Goal: Transaction & Acquisition: Purchase product/service

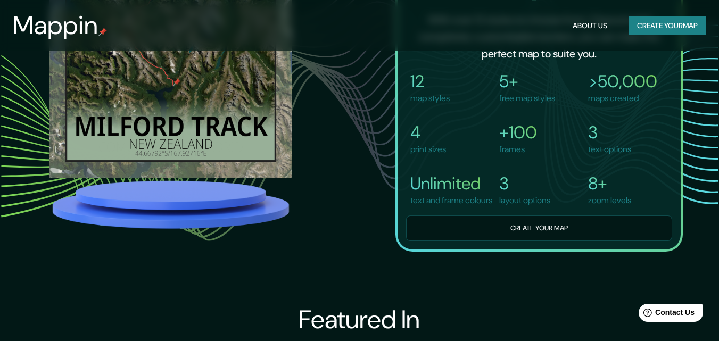
scroll to position [852, 0]
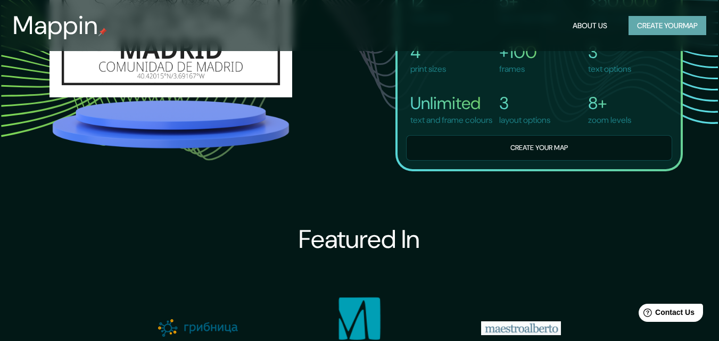
click at [649, 34] on button "Create your map" at bounding box center [668, 26] width 78 height 20
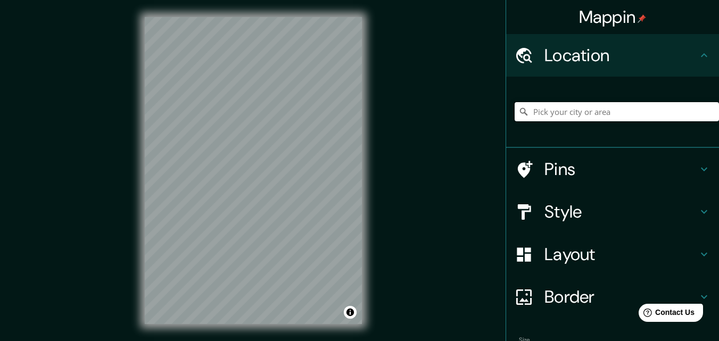
click at [598, 114] on input "Pick your city or area" at bounding box center [617, 111] width 204 height 19
click at [447, 128] on div "Mappin Location Pins Style Layout Border Choose a border. Hint : you can make l…" at bounding box center [359, 179] width 719 height 358
click at [570, 117] on input "Elige tu ciudad o zona" at bounding box center [617, 111] width 204 height 19
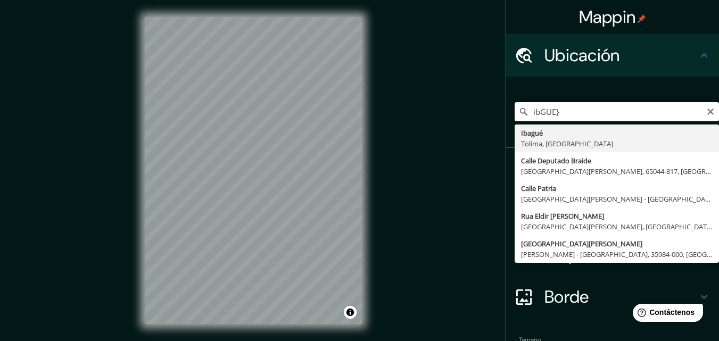
drag, startPoint x: 576, startPoint y: 135, endPoint x: 573, endPoint y: 155, distance: 20.5
type input "Ibagué, [GEOGRAPHIC_DATA], [GEOGRAPHIC_DATA]"
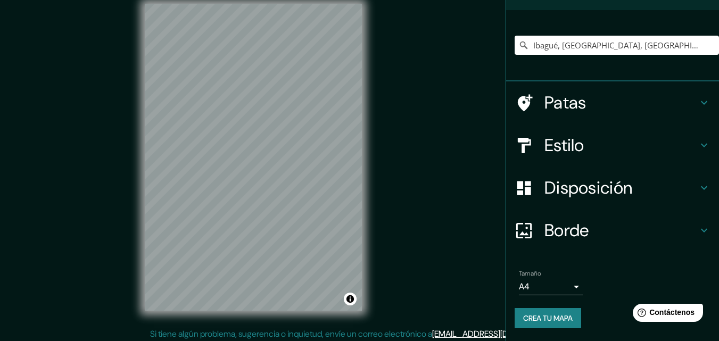
scroll to position [17, 0]
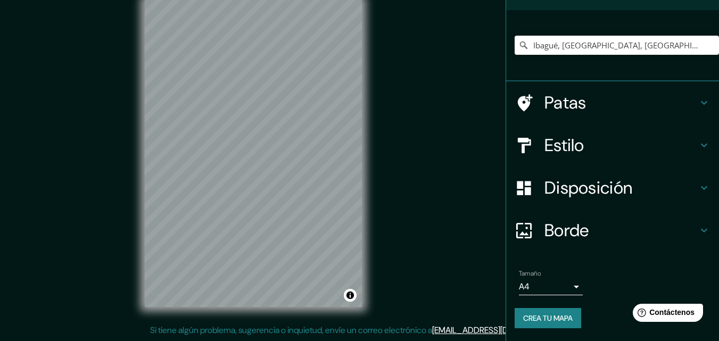
click at [631, 142] on h4 "Estilo" at bounding box center [620, 145] width 153 height 21
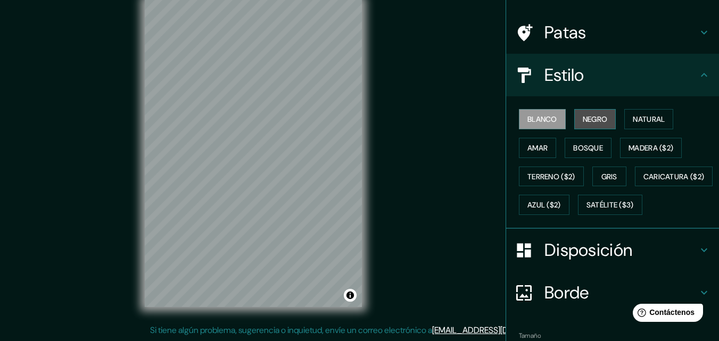
click at [596, 117] on font "Negro" at bounding box center [595, 119] width 25 height 10
click at [662, 68] on h4 "Estilo" at bounding box center [620, 74] width 153 height 21
click at [703, 80] on div "Estilo" at bounding box center [612, 75] width 213 height 43
click at [599, 261] on font "Disposición" at bounding box center [588, 250] width 88 height 22
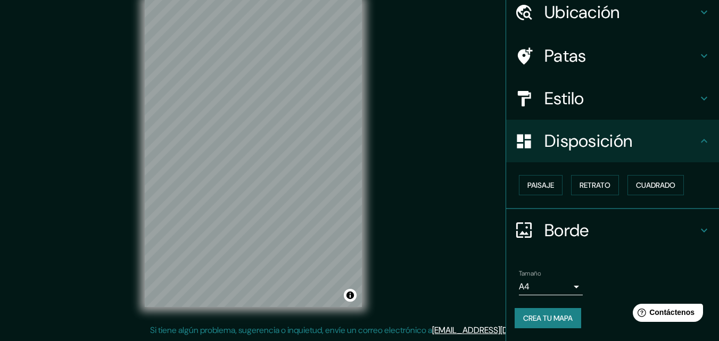
scroll to position [43, 0]
click at [671, 218] on div "Borde" at bounding box center [612, 231] width 213 height 43
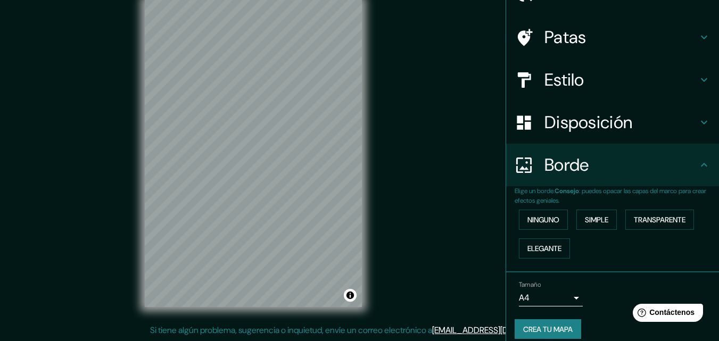
scroll to position [72, 0]
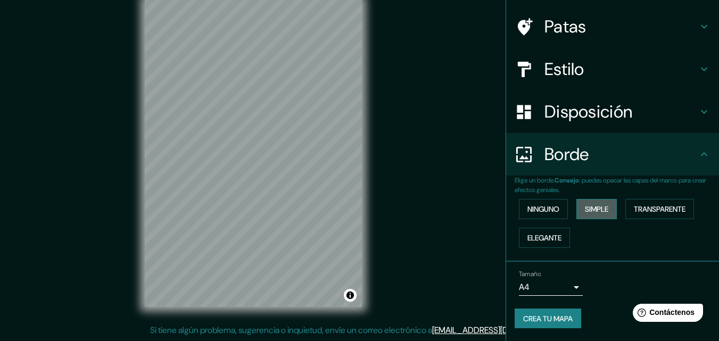
click at [595, 203] on font "Simple" at bounding box center [596, 209] width 23 height 14
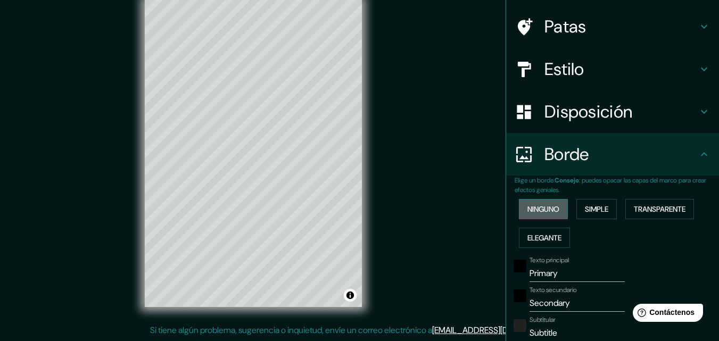
click at [543, 206] on font "Ninguno" at bounding box center [543, 209] width 32 height 10
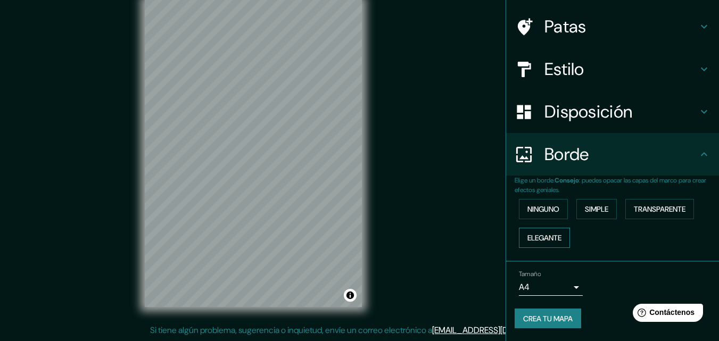
click at [543, 232] on font "Elegante" at bounding box center [544, 238] width 34 height 14
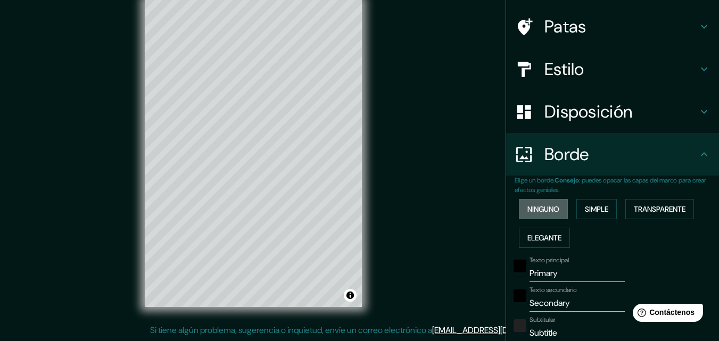
click at [550, 212] on font "Ninguno" at bounding box center [543, 209] width 32 height 10
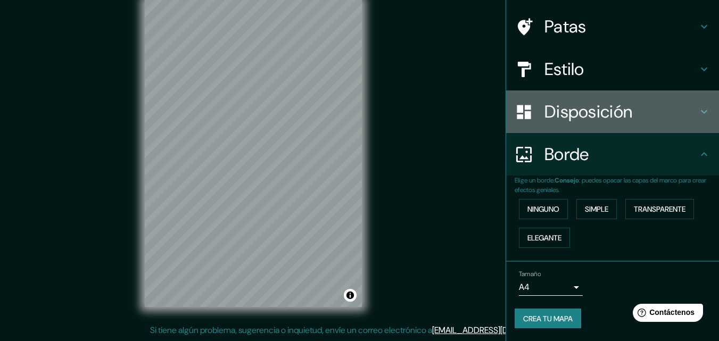
click at [567, 111] on font "Disposición" at bounding box center [588, 112] width 88 height 22
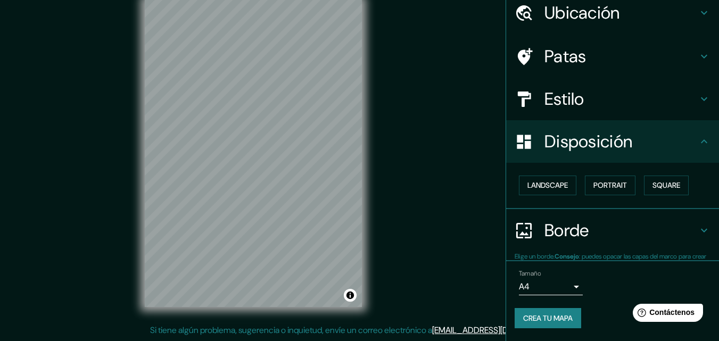
scroll to position [43, 0]
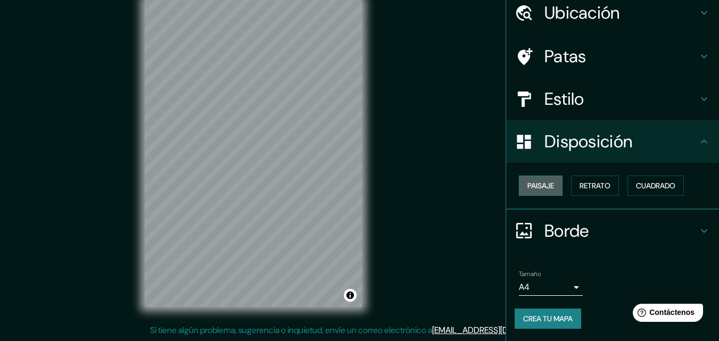
click at [535, 189] on font "Paisaje" at bounding box center [540, 186] width 27 height 10
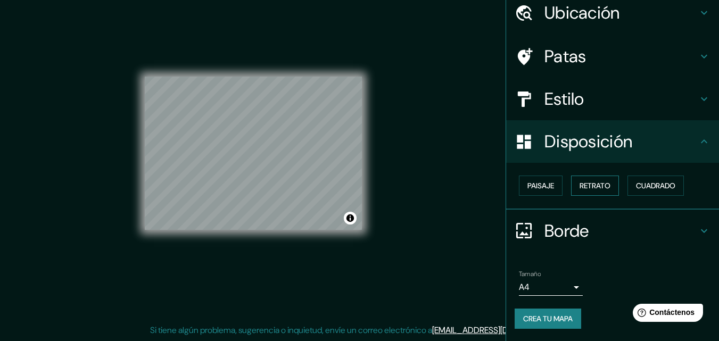
click at [596, 183] on font "Retrato" at bounding box center [595, 186] width 31 height 10
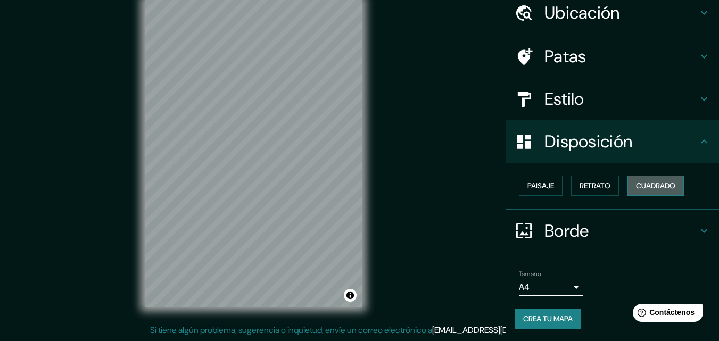
click at [649, 184] on font "Cuadrado" at bounding box center [655, 186] width 39 height 10
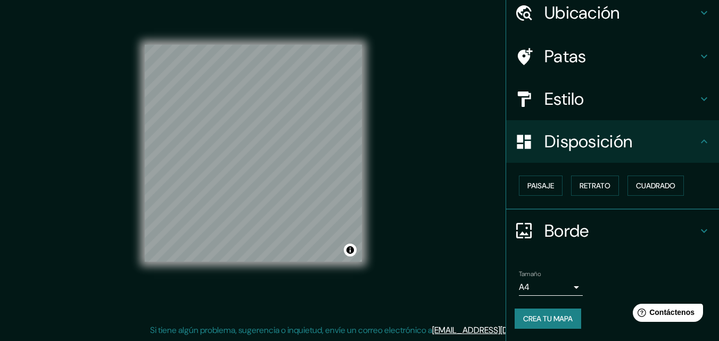
click at [525, 196] on div "Paisaje Retrato Cuadrado" at bounding box center [617, 185] width 204 height 29
click at [530, 182] on font "Paisaje" at bounding box center [540, 186] width 27 height 10
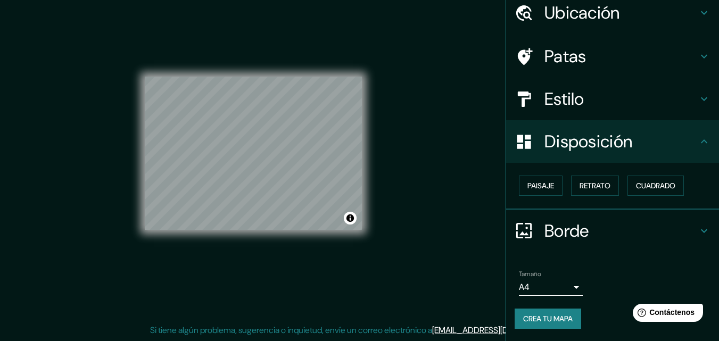
scroll to position [0, 0]
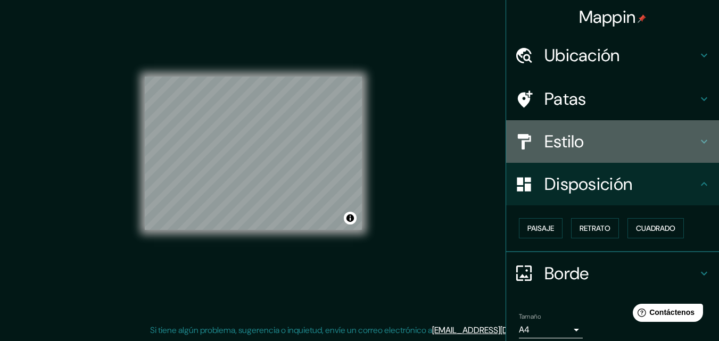
click at [575, 150] on font "Estilo" at bounding box center [564, 141] width 40 height 22
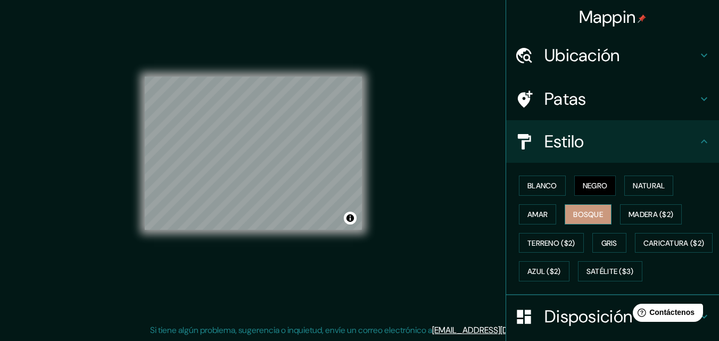
click at [593, 216] on font "Bosque" at bounding box center [588, 215] width 30 height 10
click at [550, 243] on font "Terreno ($2)" at bounding box center [551, 243] width 48 height 10
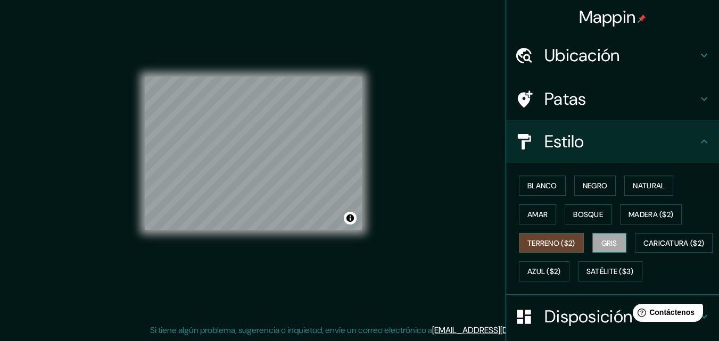
click at [609, 247] on font "Gris" at bounding box center [609, 243] width 16 height 10
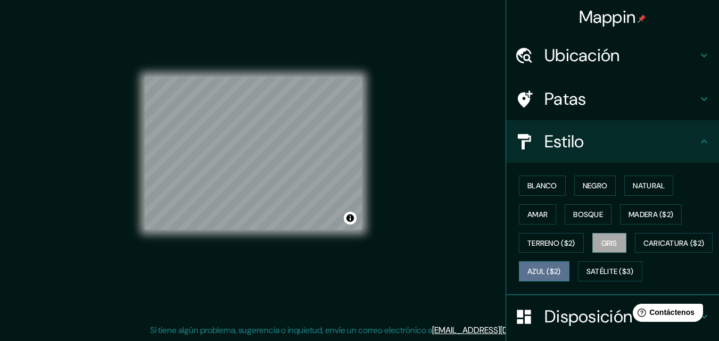
click at [561, 268] on font "Azul ($2)" at bounding box center [544, 272] width 34 height 10
click at [557, 283] on div "Blanco Negro Natural Amar Bosque Madera ($2) Terreno ($2) Gris Caricatura ($2) …" at bounding box center [617, 228] width 204 height 114
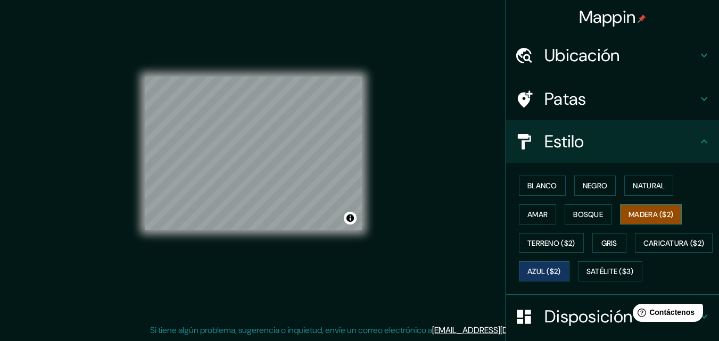
click at [621, 209] on button "Madera ($2)" at bounding box center [651, 214] width 62 height 20
click at [573, 218] on font "Bosque" at bounding box center [588, 215] width 30 height 10
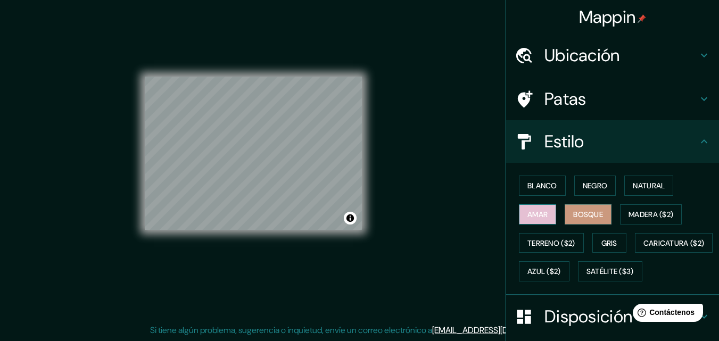
click at [532, 214] on font "Amar" at bounding box center [537, 215] width 20 height 10
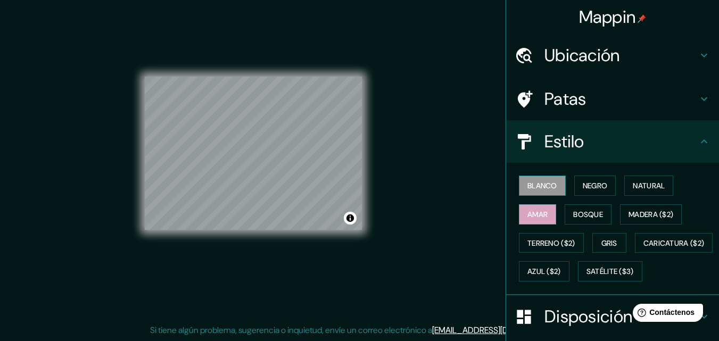
click at [552, 188] on button "Blanco" at bounding box center [542, 186] width 47 height 20
click at [583, 187] on font "Negro" at bounding box center [595, 186] width 25 height 10
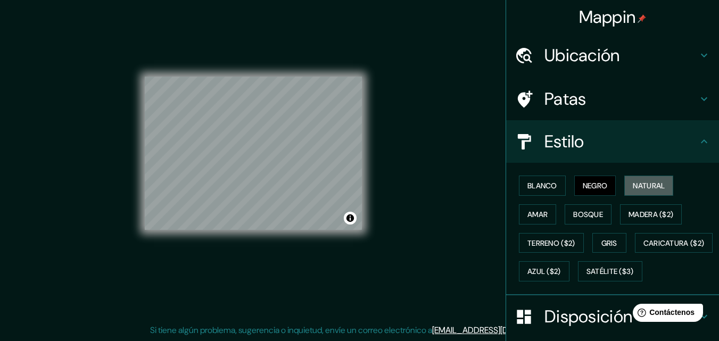
drag, startPoint x: 641, startPoint y: 185, endPoint x: 622, endPoint y: 203, distance: 26.4
click at [641, 185] on font "Natural" at bounding box center [649, 186] width 32 height 10
click at [705, 132] on div "Estilo" at bounding box center [612, 141] width 213 height 43
drag, startPoint x: 682, startPoint y: 145, endPoint x: 686, endPoint y: 132, distance: 14.0
click at [682, 144] on h4 "Estilo" at bounding box center [620, 141] width 153 height 21
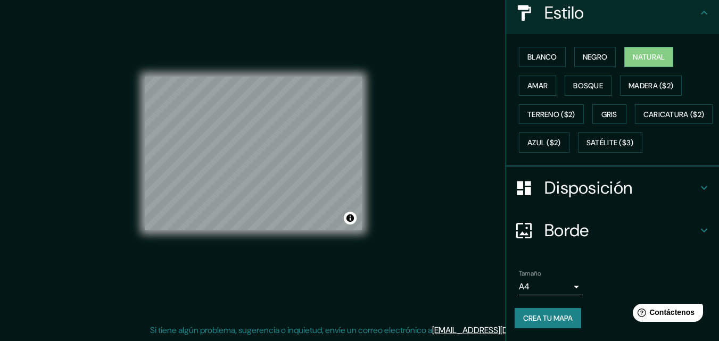
click at [611, 179] on font "Disposición" at bounding box center [588, 188] width 88 height 22
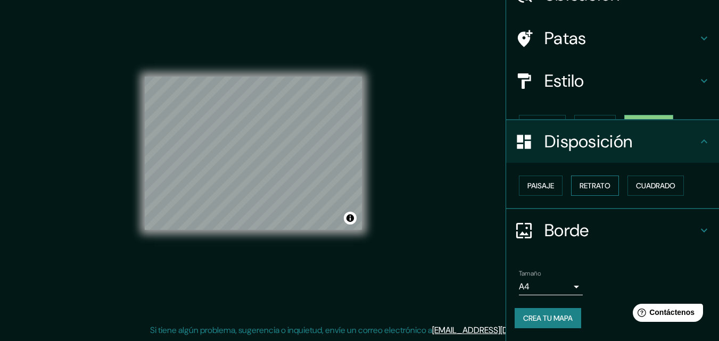
scroll to position [43, 0]
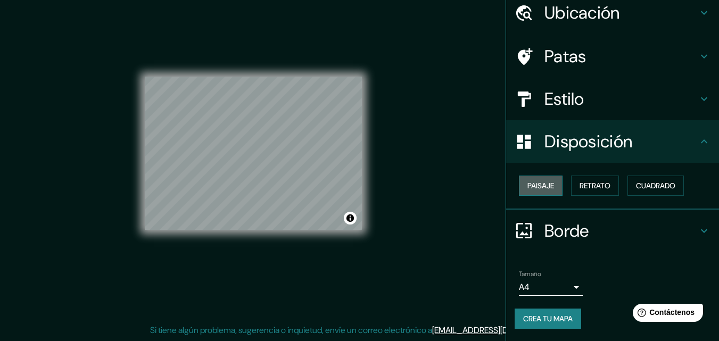
click at [527, 189] on font "Paisaje" at bounding box center [540, 186] width 27 height 10
click at [580, 183] on font "Retrato" at bounding box center [595, 186] width 31 height 10
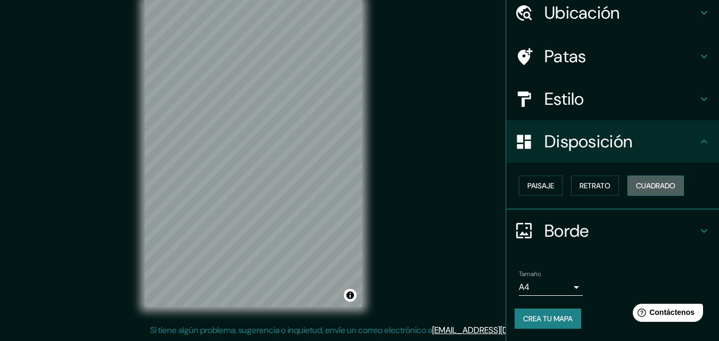
click at [661, 193] on button "Cuadrado" at bounding box center [655, 186] width 56 height 20
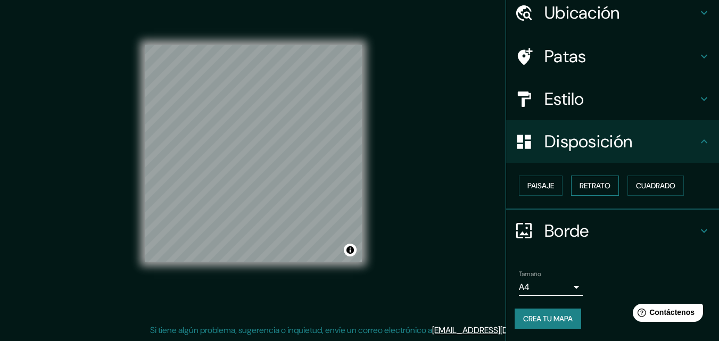
click at [591, 185] on font "Retrato" at bounding box center [595, 186] width 31 height 10
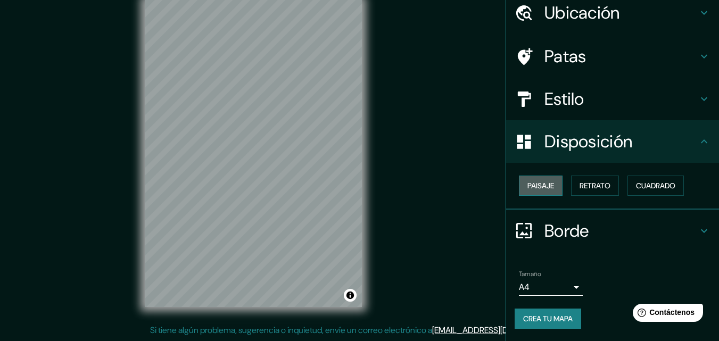
click at [539, 177] on button "Paisaje" at bounding box center [541, 186] width 44 height 20
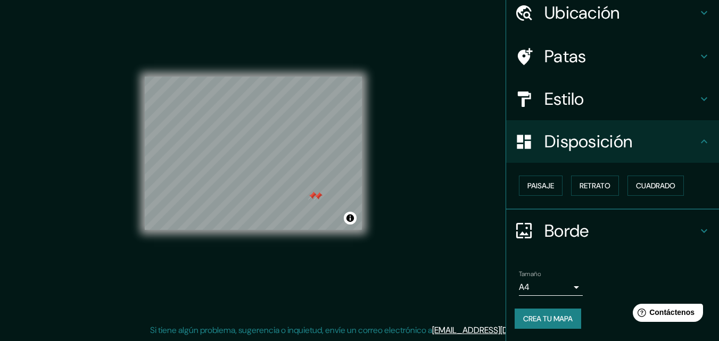
drag, startPoint x: 340, startPoint y: 171, endPoint x: 316, endPoint y: 177, distance: 24.0
click at [315, 77] on div at bounding box center [253, 77] width 217 height 0
click at [533, 321] on font "Crea tu mapa" at bounding box center [547, 319] width 49 height 10
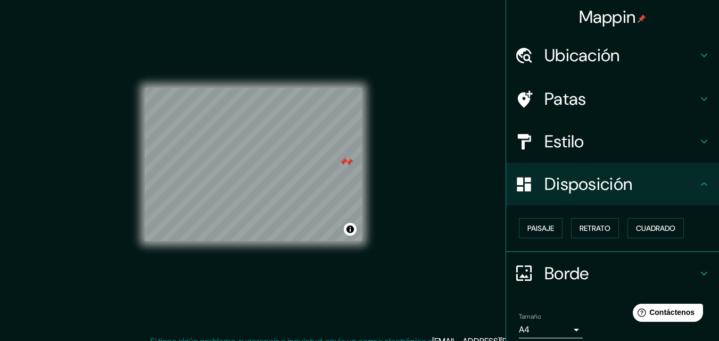
scroll to position [0, 0]
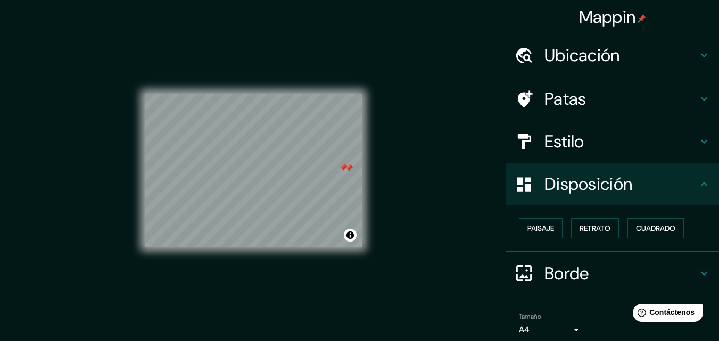
click at [605, 40] on div "Ubicación" at bounding box center [612, 55] width 213 height 43
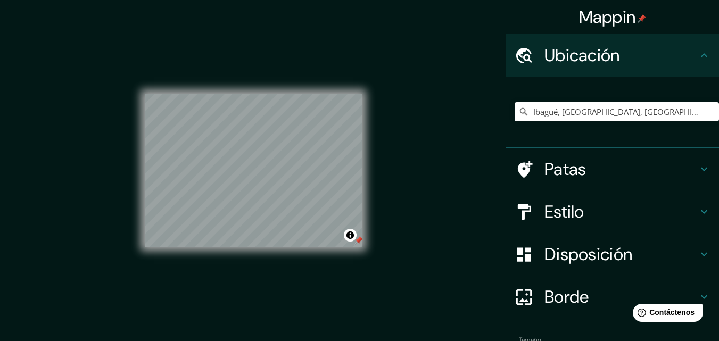
click at [360, 242] on div at bounding box center [358, 240] width 9 height 9
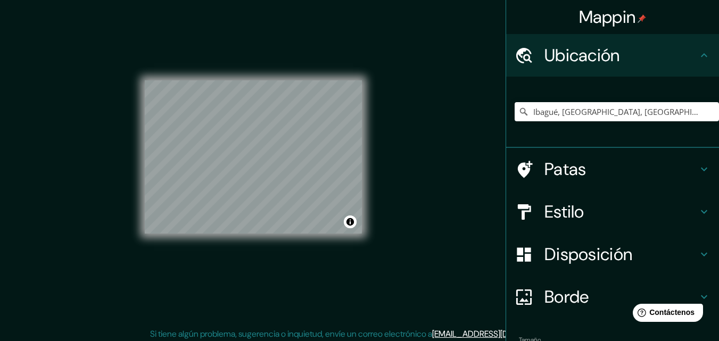
scroll to position [17, 0]
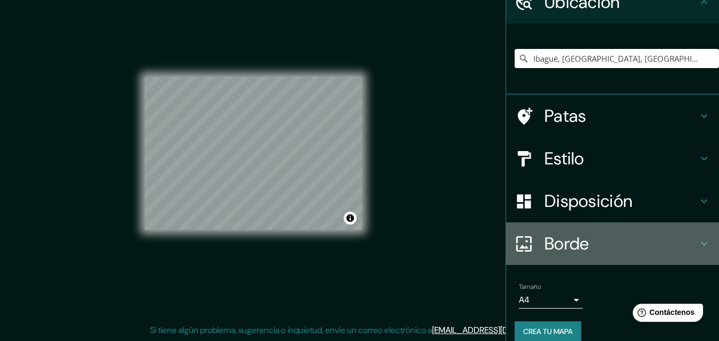
click at [579, 243] on font "Borde" at bounding box center [566, 244] width 45 height 22
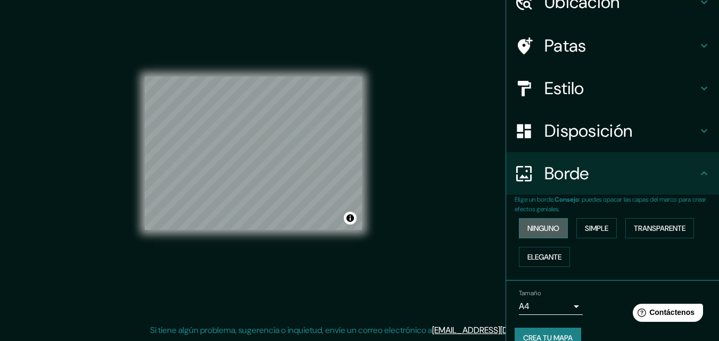
click at [547, 226] on font "Ninguno" at bounding box center [543, 229] width 32 height 10
click at [547, 246] on div "Ninguno Simple Transparente Elegante" at bounding box center [617, 242] width 204 height 57
click at [585, 230] on font "Simple" at bounding box center [596, 229] width 23 height 10
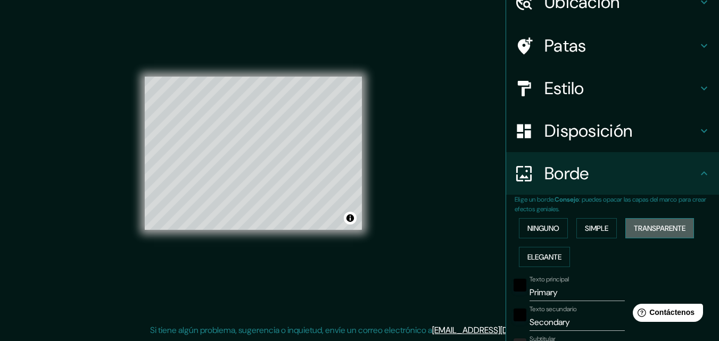
click at [665, 230] on font "Transparente" at bounding box center [660, 229] width 52 height 10
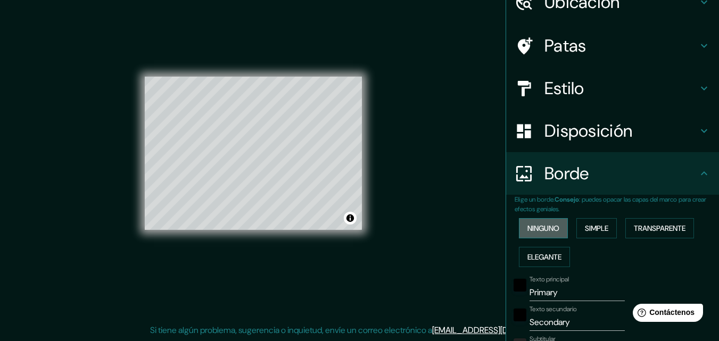
click at [527, 236] on button "Ninguno" at bounding box center [543, 228] width 49 height 20
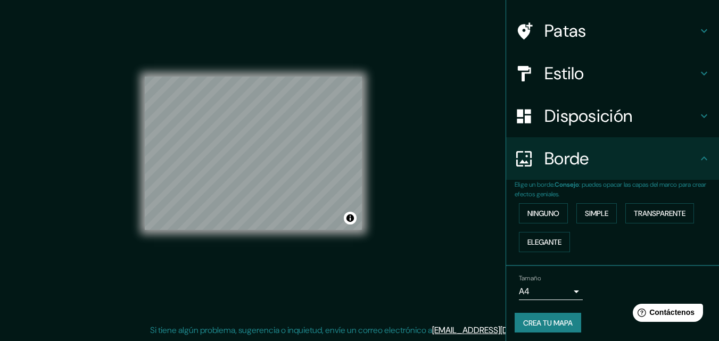
scroll to position [72, 0]
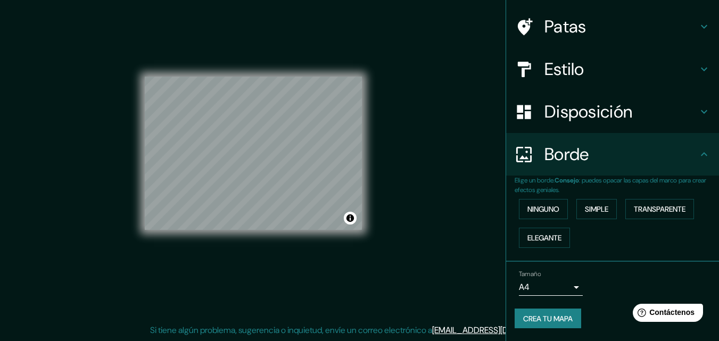
click at [571, 286] on body "Mappin Ubicación Ibagué, [GEOGRAPHIC_DATA], [GEOGRAPHIC_DATA] Patas Estilo Disp…" at bounding box center [359, 153] width 719 height 341
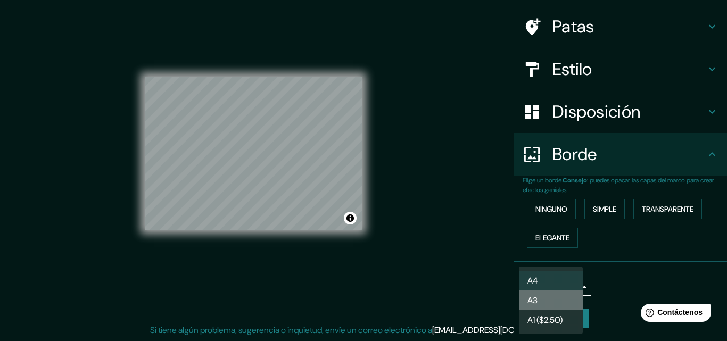
click at [560, 299] on li "A3" at bounding box center [551, 301] width 64 height 20
type input "a4"
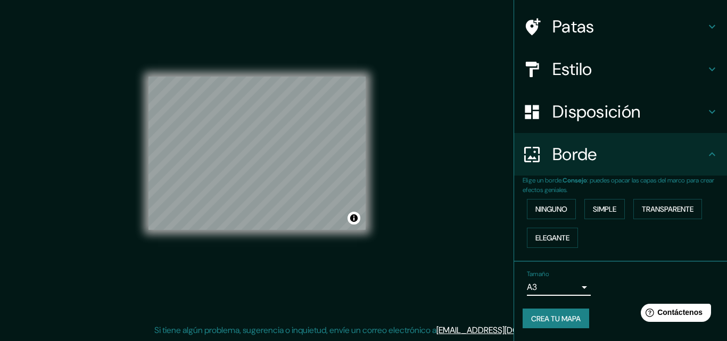
click at [569, 291] on body "Mappin Ubicación Ibagué, [GEOGRAPHIC_DATA], [GEOGRAPHIC_DATA] Patas Estilo Disp…" at bounding box center [363, 153] width 727 height 341
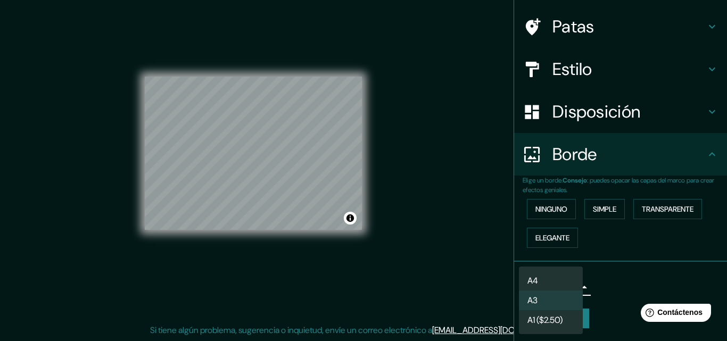
click at [588, 295] on div at bounding box center [363, 170] width 727 height 341
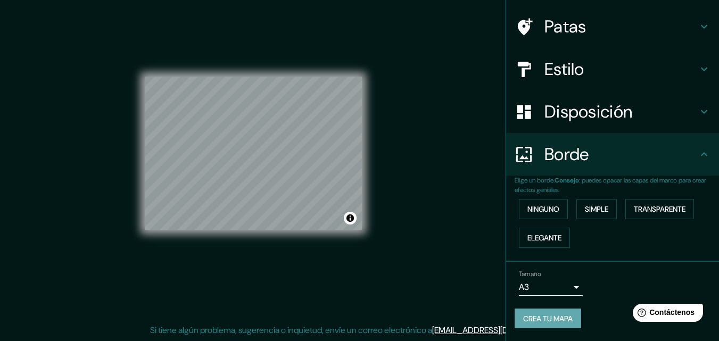
click at [565, 312] on font "Crea tu mapa" at bounding box center [547, 319] width 49 height 14
click at [287, 153] on div at bounding box center [288, 152] width 9 height 9
click at [283, 149] on div at bounding box center [286, 152] width 9 height 9
click at [291, 144] on div at bounding box center [291, 143] width 9 height 9
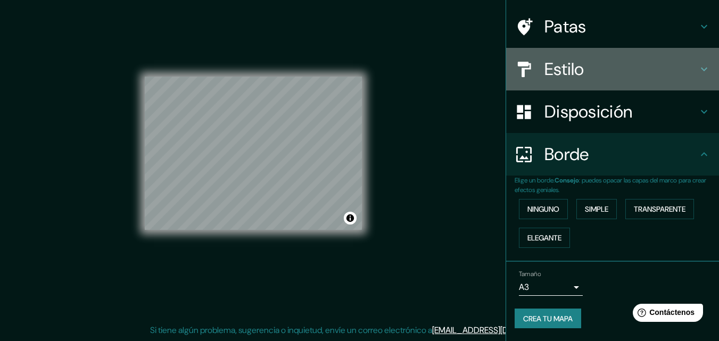
click at [638, 65] on h4 "Estilo" at bounding box center [620, 69] width 153 height 21
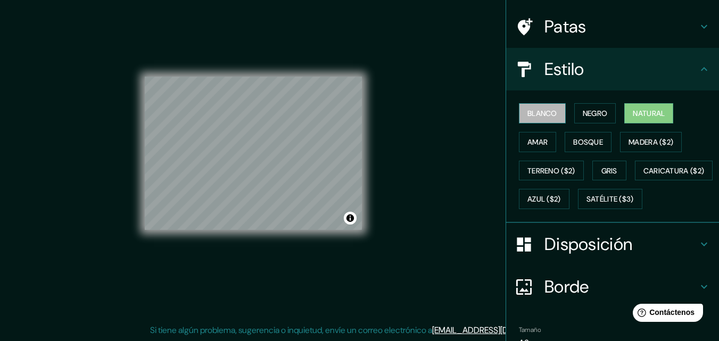
click at [540, 114] on font "Blanco" at bounding box center [542, 114] width 30 height 10
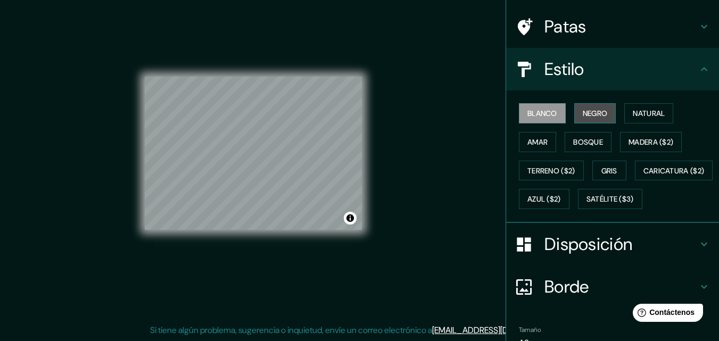
click at [586, 113] on font "Negro" at bounding box center [595, 114] width 25 height 10
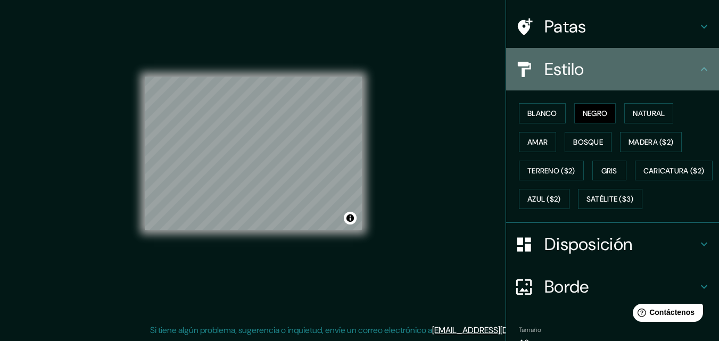
click at [698, 69] on icon at bounding box center [704, 69] width 13 height 13
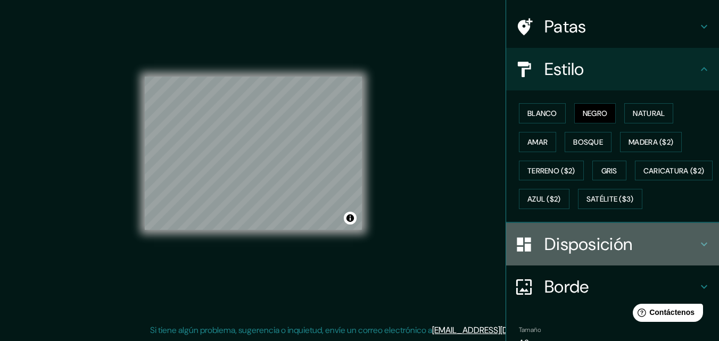
click at [551, 255] on font "Disposición" at bounding box center [588, 244] width 88 height 22
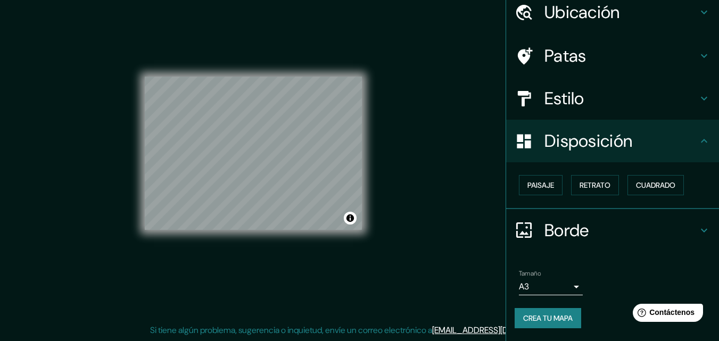
scroll to position [43, 0]
click at [528, 181] on font "Paisaje" at bounding box center [540, 186] width 27 height 10
click at [589, 172] on div "Paisaje Retrato Cuadrado" at bounding box center [617, 185] width 204 height 29
click at [590, 183] on font "Retrato" at bounding box center [595, 186] width 31 height 10
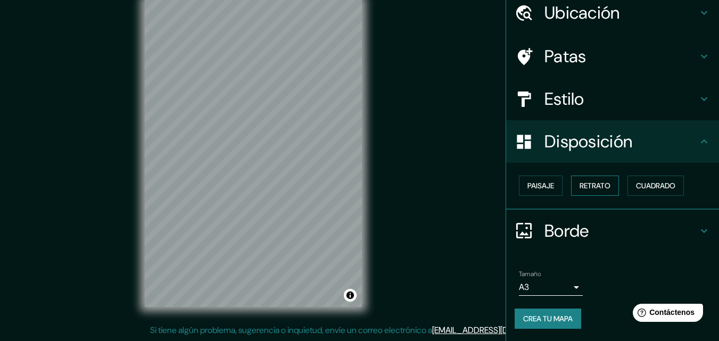
click at [582, 185] on font "Retrato" at bounding box center [595, 186] width 31 height 10
click at [551, 193] on button "Paisaje" at bounding box center [541, 186] width 44 height 20
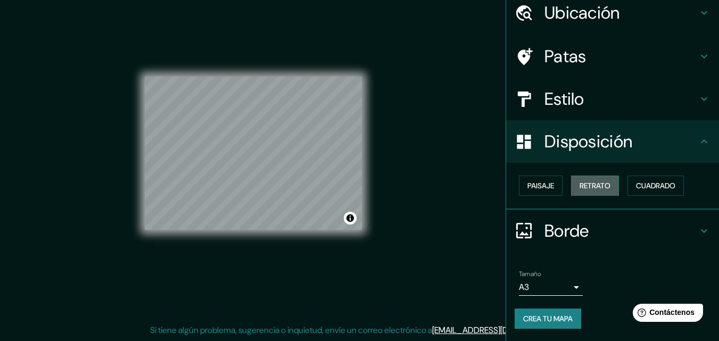
click at [588, 180] on font "Retrato" at bounding box center [595, 186] width 31 height 14
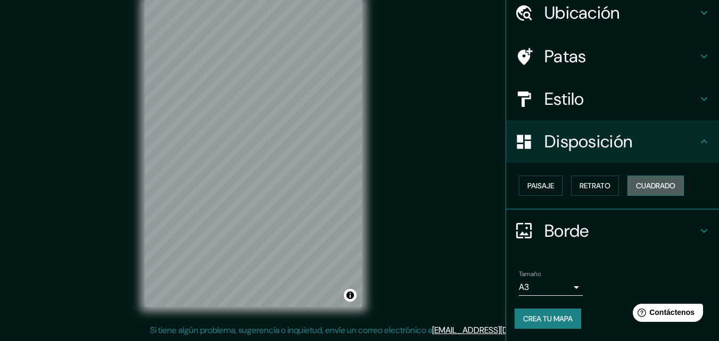
click at [651, 181] on font "Cuadrado" at bounding box center [655, 186] width 39 height 10
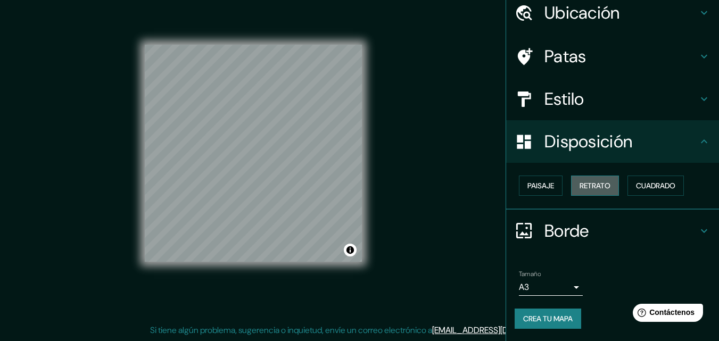
click at [592, 191] on font "Retrato" at bounding box center [595, 186] width 31 height 14
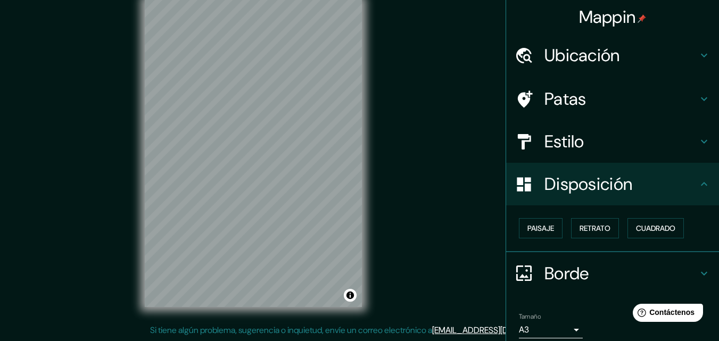
scroll to position [0, 0]
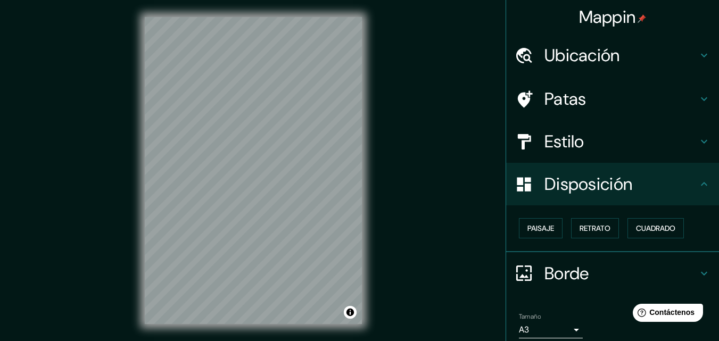
click at [672, 49] on h4 "Ubicación" at bounding box center [620, 55] width 153 height 21
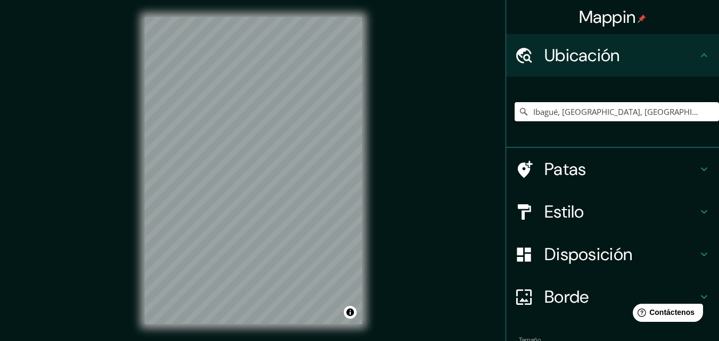
click at [679, 60] on h4 "Ubicación" at bounding box center [620, 55] width 153 height 21
click at [652, 163] on h4 "Patas" at bounding box center [620, 169] width 153 height 21
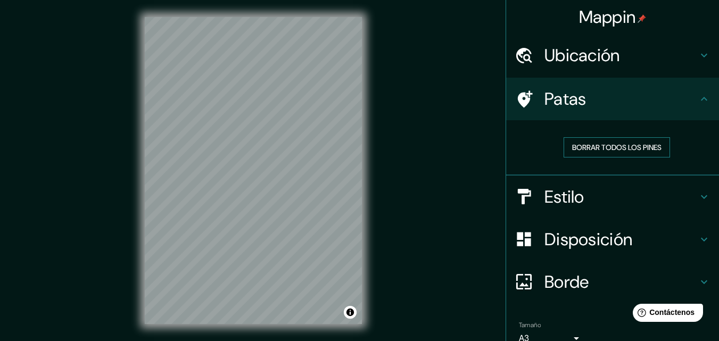
click at [612, 147] on font "Borrar todos los pines" at bounding box center [616, 148] width 89 height 10
click at [689, 153] on div "Borrar todos los pines" at bounding box center [616, 147] width 187 height 20
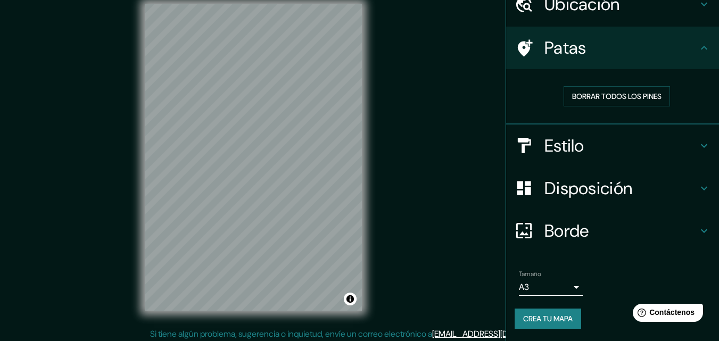
scroll to position [17, 0]
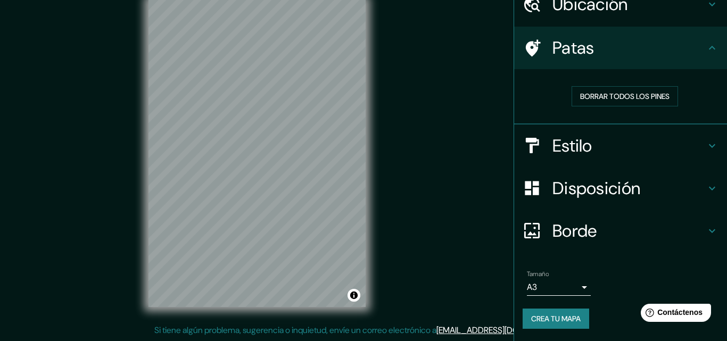
click at [573, 284] on body "Mappin Ubicación Ibagué, [GEOGRAPHIC_DATA], [GEOGRAPHIC_DATA] Patas Borrar todo…" at bounding box center [363, 153] width 727 height 341
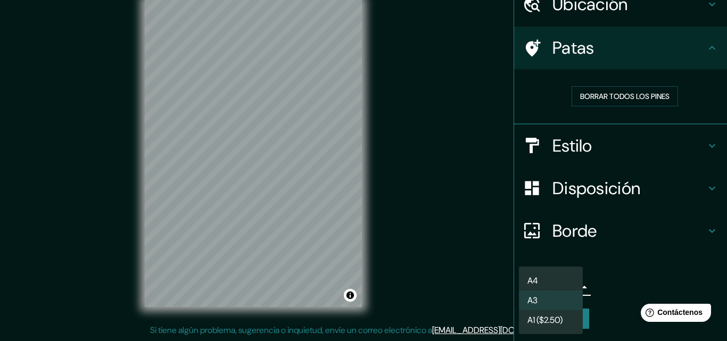
click at [614, 269] on div at bounding box center [363, 170] width 727 height 341
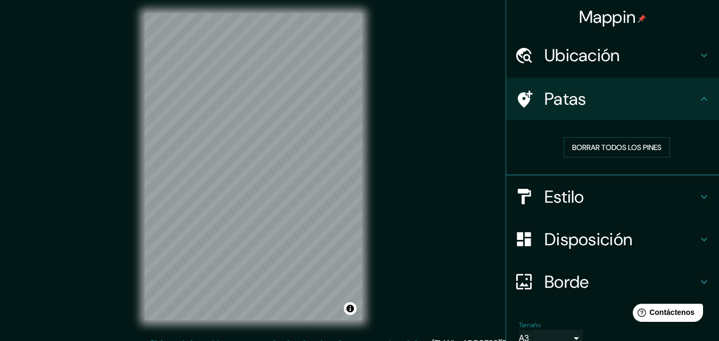
scroll to position [0, 0]
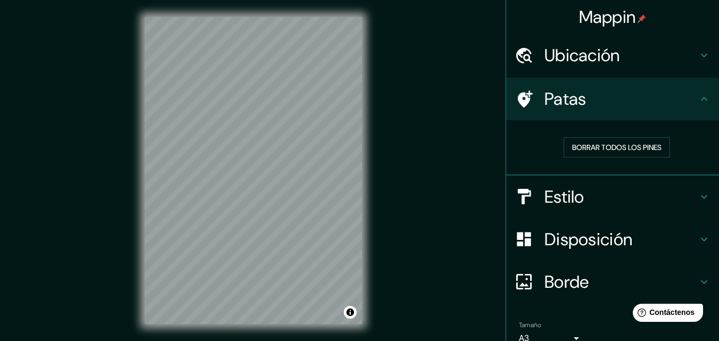
click at [617, 9] on font "Mappin" at bounding box center [607, 17] width 57 height 22
click at [663, 48] on h4 "Ubicación" at bounding box center [620, 55] width 153 height 21
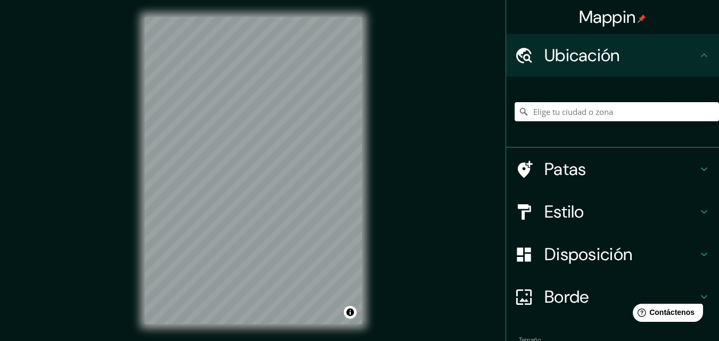
click at [546, 117] on input "Elige tu ciudad o zona" at bounding box center [617, 111] width 204 height 19
type input "Ibagué, [GEOGRAPHIC_DATA], [GEOGRAPHIC_DATA]"
click at [618, 211] on h4 "Estilo" at bounding box center [620, 211] width 153 height 21
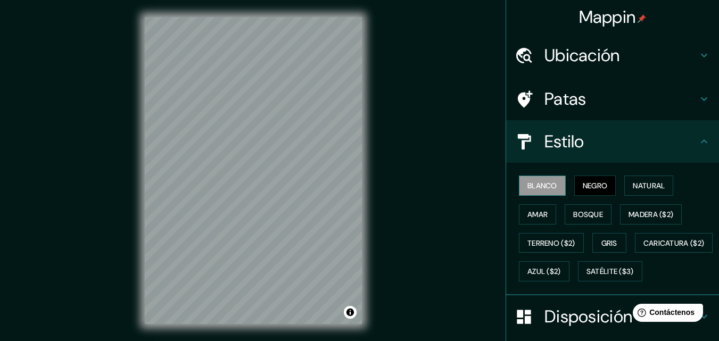
click at [540, 189] on font "Blanco" at bounding box center [542, 186] width 30 height 10
click at [588, 186] on font "Negro" at bounding box center [595, 186] width 25 height 10
click at [633, 179] on font "Natural" at bounding box center [649, 186] width 32 height 14
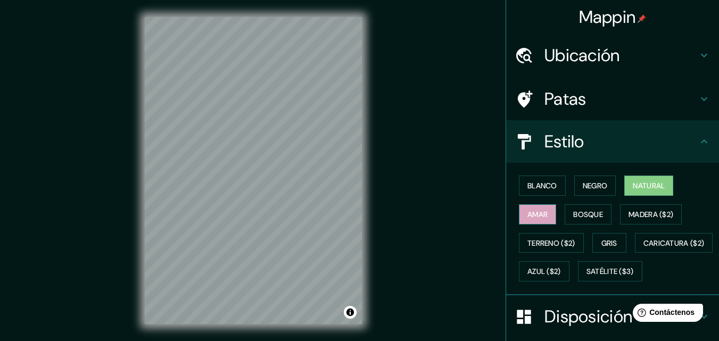
click at [527, 218] on font "Amar" at bounding box center [537, 215] width 20 height 10
click at [583, 210] on font "Bosque" at bounding box center [588, 215] width 30 height 10
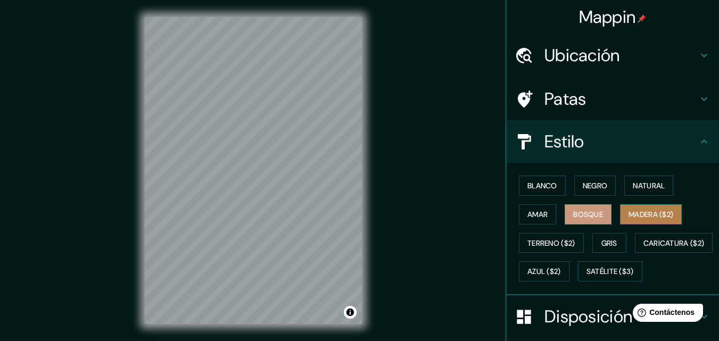
click at [643, 214] on font "Madera ($2)" at bounding box center [651, 215] width 45 height 10
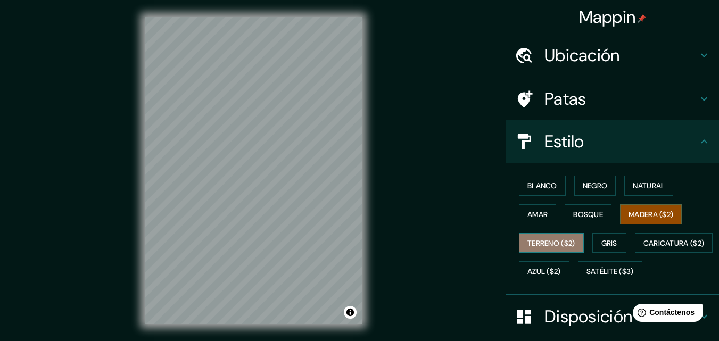
click at [542, 243] on font "Terreno ($2)" at bounding box center [551, 243] width 48 height 10
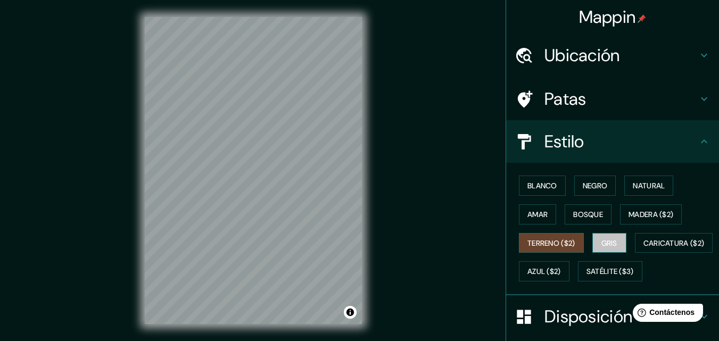
click at [601, 241] on font "Gris" at bounding box center [609, 243] width 16 height 10
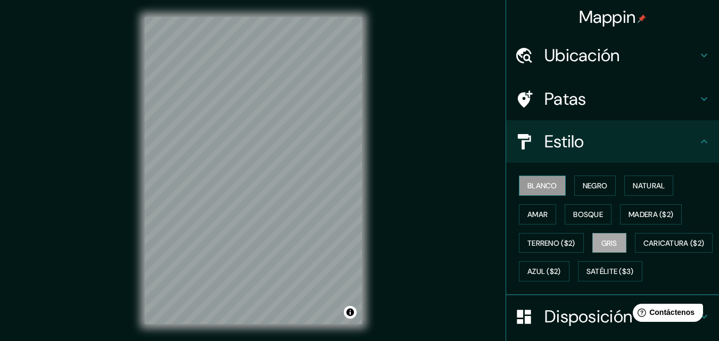
click at [539, 183] on font "Blanco" at bounding box center [542, 186] width 30 height 10
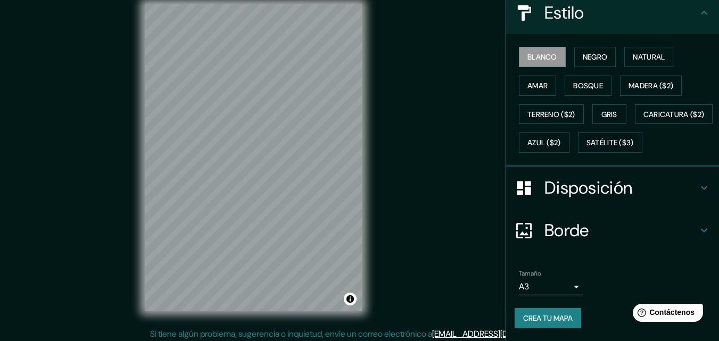
scroll to position [17, 0]
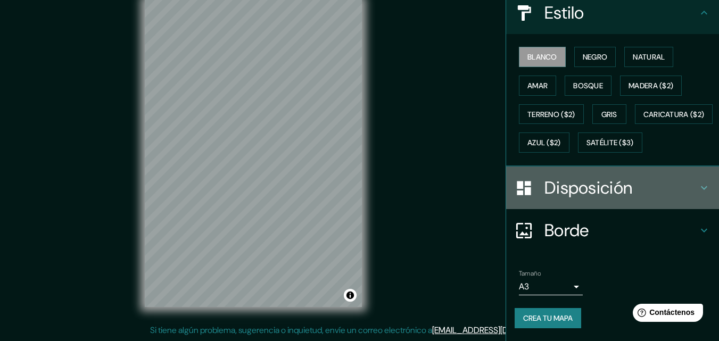
click at [642, 185] on h4 "Disposición" at bounding box center [620, 187] width 153 height 21
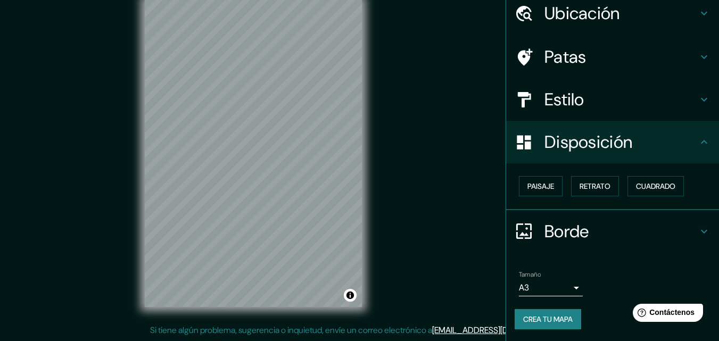
scroll to position [43, 0]
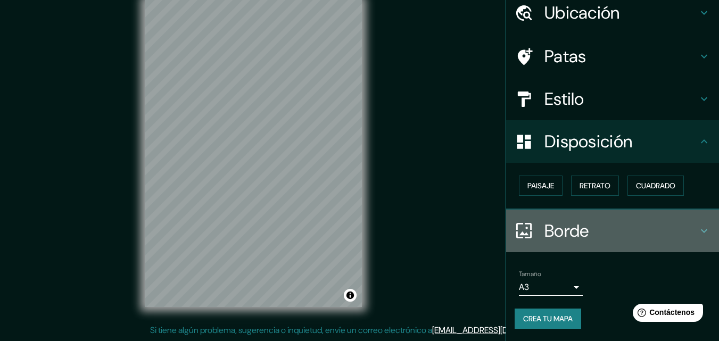
click at [567, 225] on font "Borde" at bounding box center [566, 231] width 45 height 22
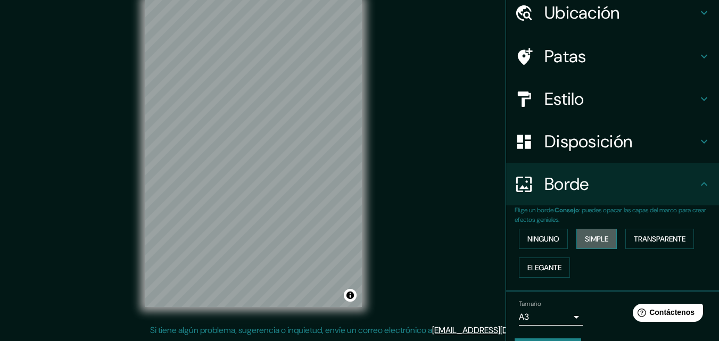
click at [585, 241] on font "Simple" at bounding box center [596, 239] width 23 height 10
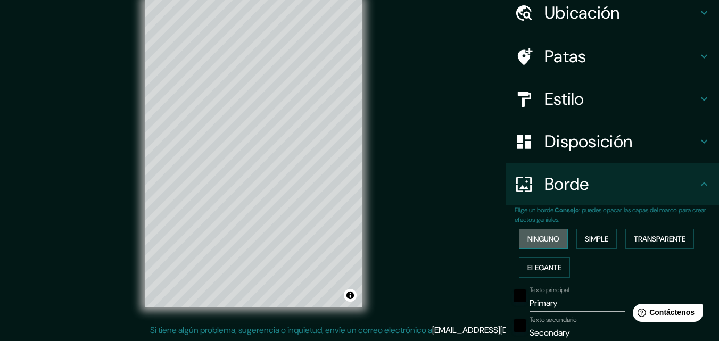
click at [547, 243] on font "Ninguno" at bounding box center [543, 239] width 32 height 10
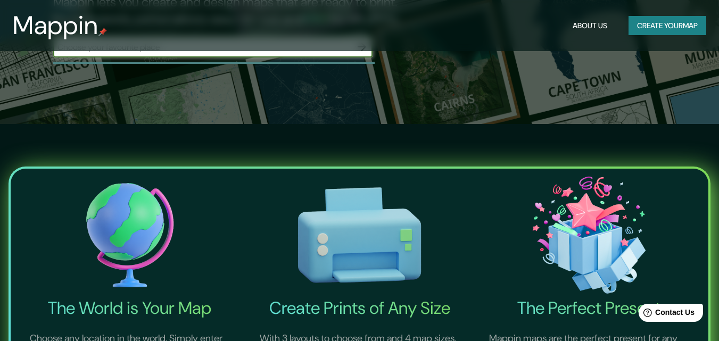
scroll to position [213, 0]
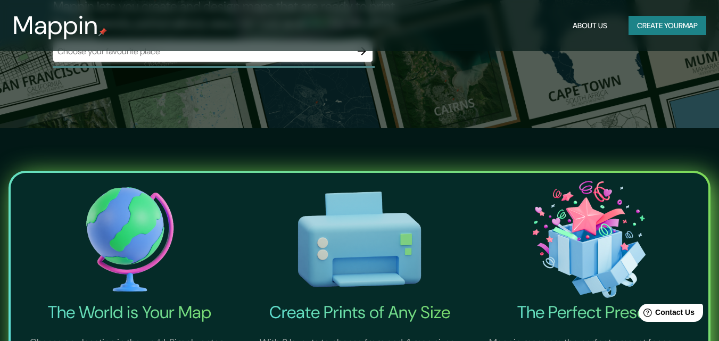
click at [125, 238] on img at bounding box center [130, 239] width 226 height 125
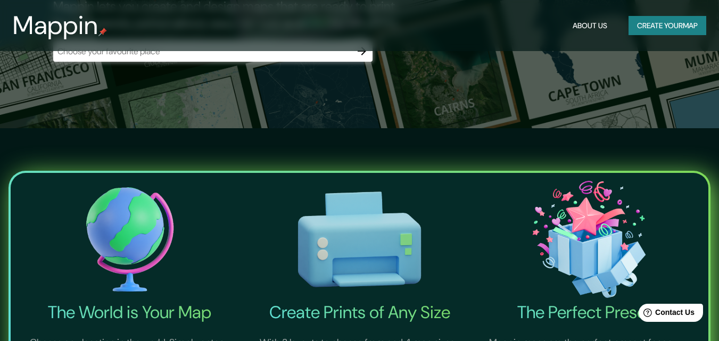
drag, startPoint x: 119, startPoint y: 220, endPoint x: 134, endPoint y: 220, distance: 14.9
click at [119, 220] on img at bounding box center [130, 239] width 226 height 125
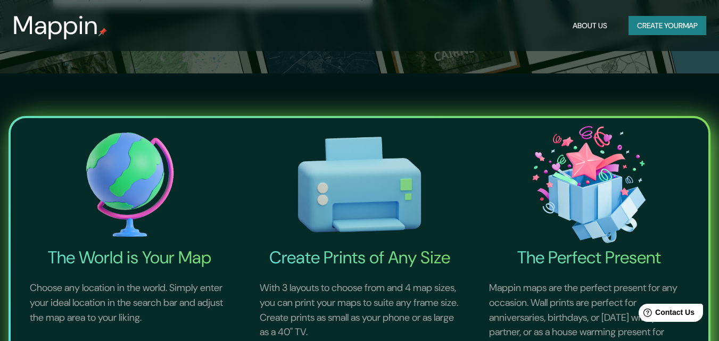
scroll to position [319, 0]
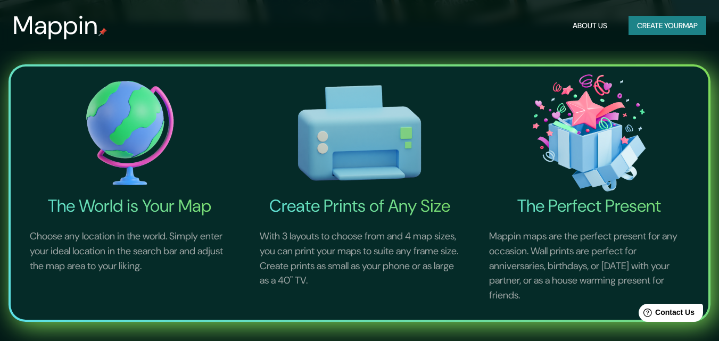
click at [147, 210] on h4 "The World is Your Map" at bounding box center [130, 205] width 226 height 21
drag, startPoint x: 143, startPoint y: 131, endPoint x: 323, endPoint y: 194, distance: 190.5
click at [143, 130] on img at bounding box center [130, 133] width 226 height 125
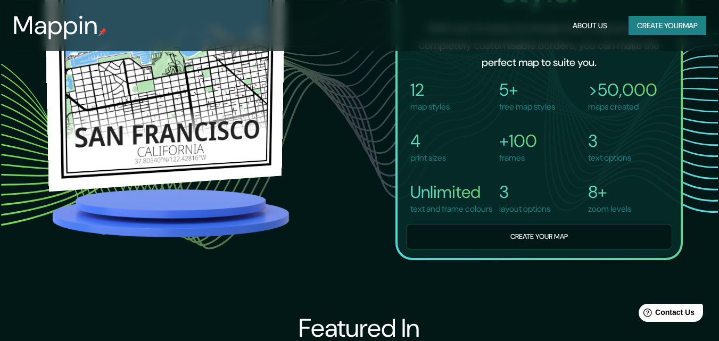
scroll to position [692, 0]
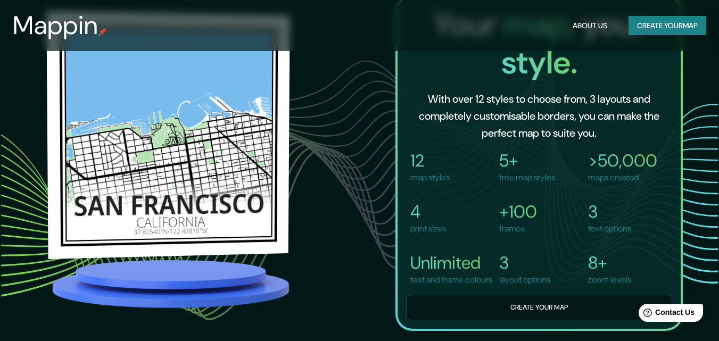
click at [204, 150] on img at bounding box center [167, 135] width 243 height 248
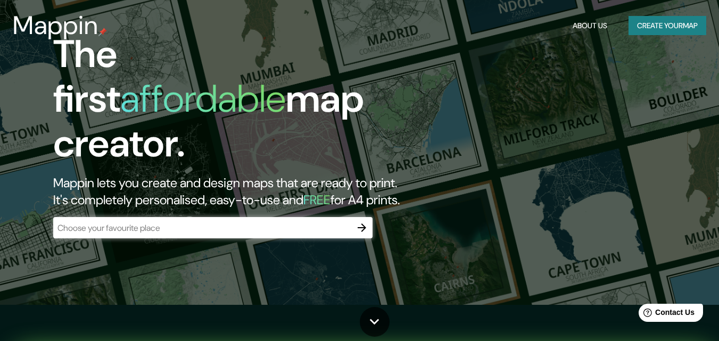
scroll to position [0, 0]
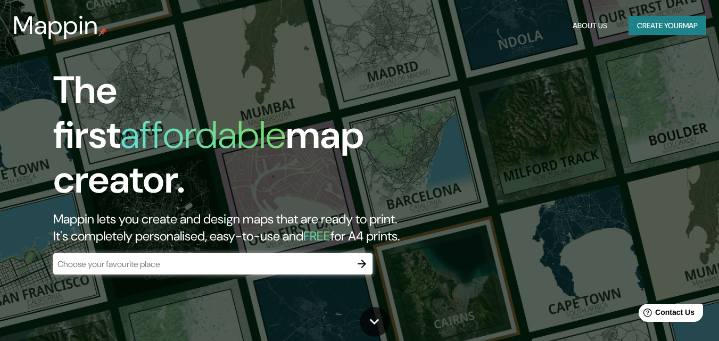
click at [233, 258] on input "text" at bounding box center [202, 264] width 298 height 12
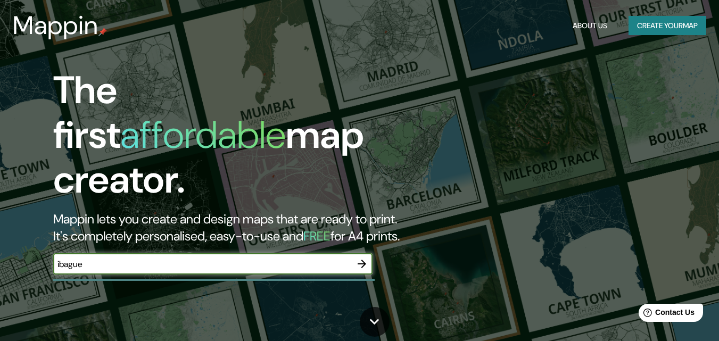
type input "ibague"
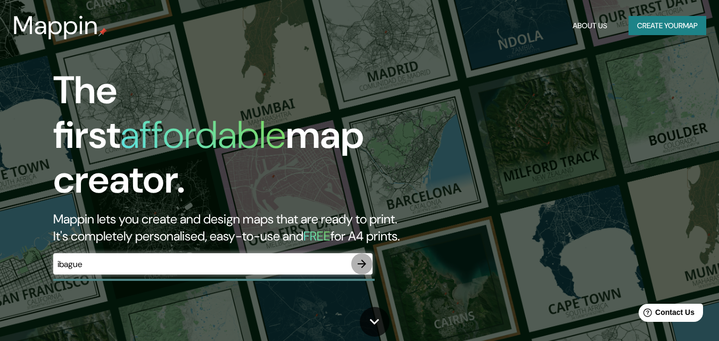
click at [358, 258] on icon "button" at bounding box center [362, 264] width 13 height 13
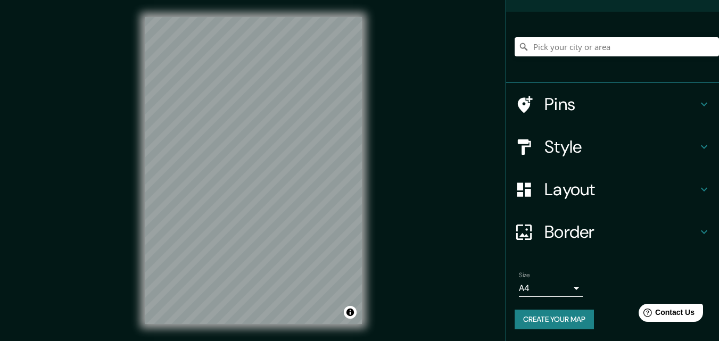
scroll to position [66, 0]
